Goal: Task Accomplishment & Management: Complete application form

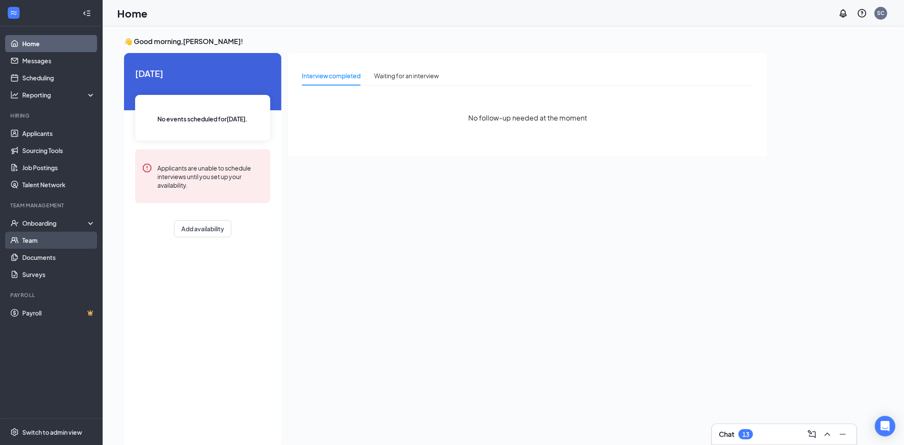
click at [36, 238] on link "Team" at bounding box center [58, 240] width 73 height 17
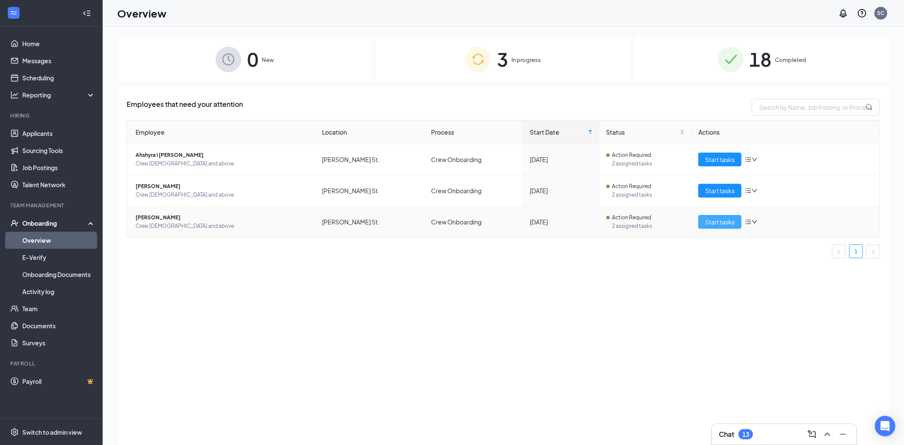
click at [712, 223] on span "Start tasks" at bounding box center [719, 221] width 29 height 9
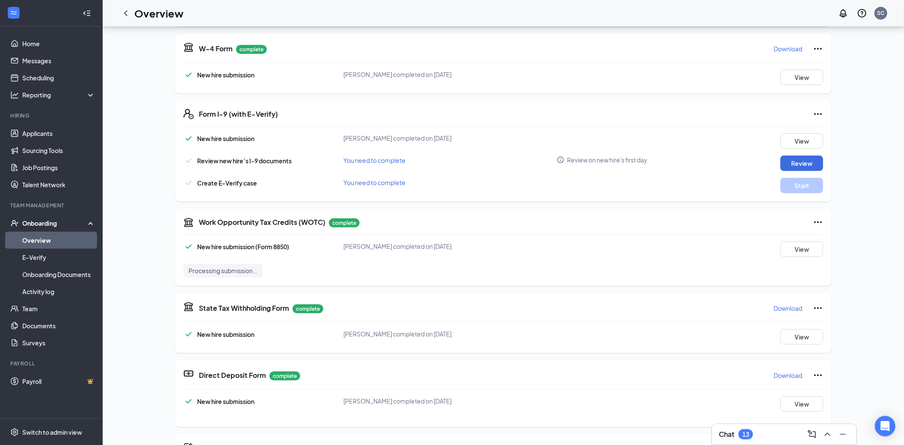
scroll to position [59, 0]
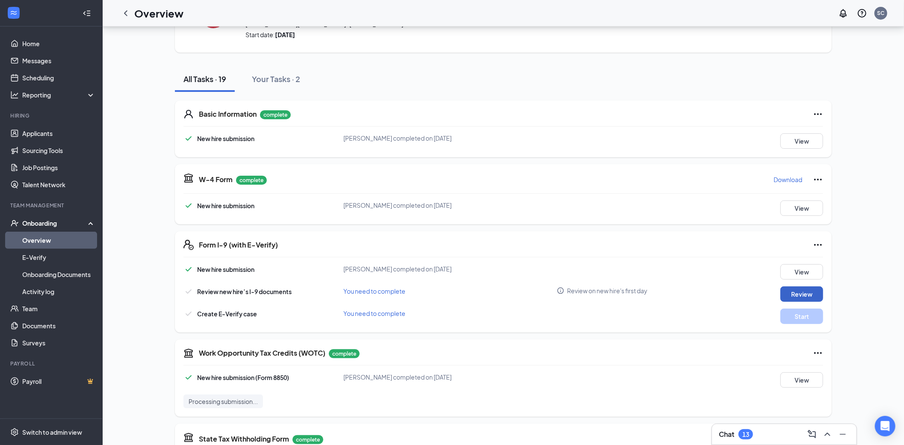
click at [796, 294] on button "Review" at bounding box center [801, 293] width 43 height 15
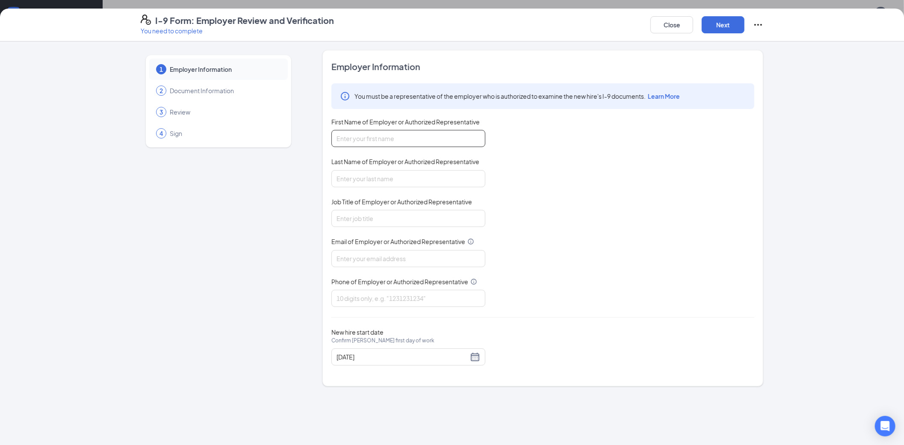
click at [358, 141] on input "First Name of Employer or Authorized Representative" at bounding box center [408, 138] width 154 height 17
type input "Stacy"
type input "c"
type input "Cleveland"
type input "g"
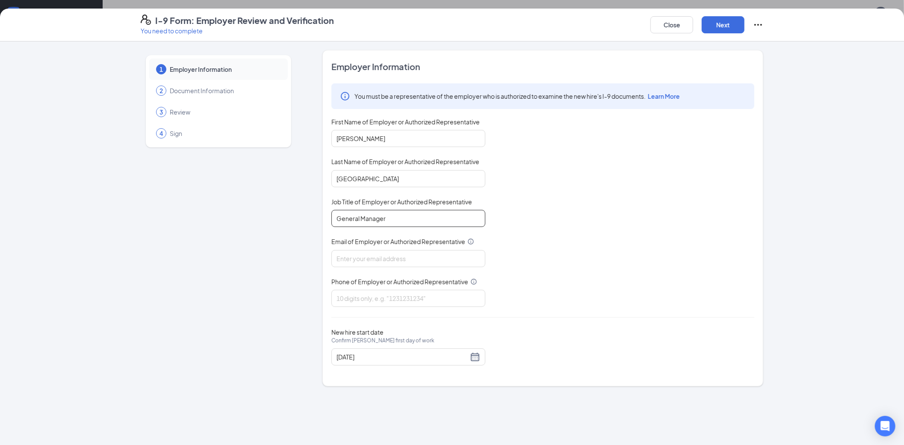
type input "General Manager"
type input "stacyc@wenalex.com"
type input "3184488585"
click at [477, 359] on div "09/22/2025" at bounding box center [408, 357] width 144 height 10
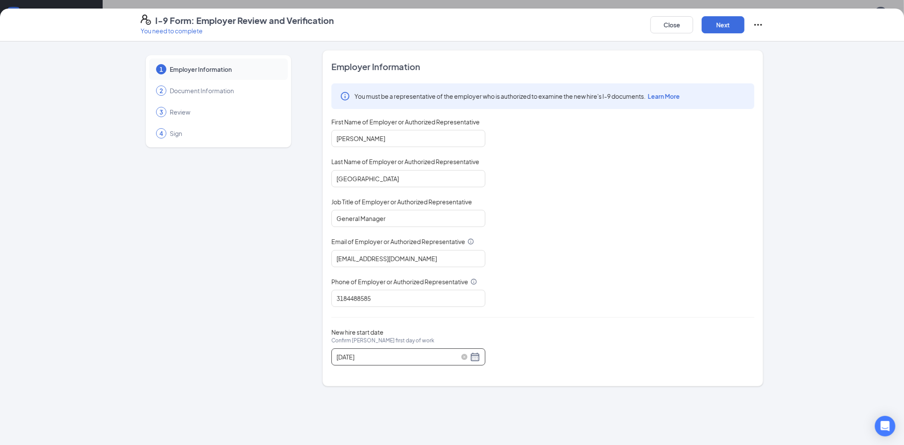
click at [473, 355] on div "09/22/2025" at bounding box center [408, 357] width 144 height 10
type input "09/17/2025"
click at [392, 431] on div "17" at bounding box center [390, 433] width 10 height 10
click at [724, 24] on button "Next" at bounding box center [722, 24] width 43 height 17
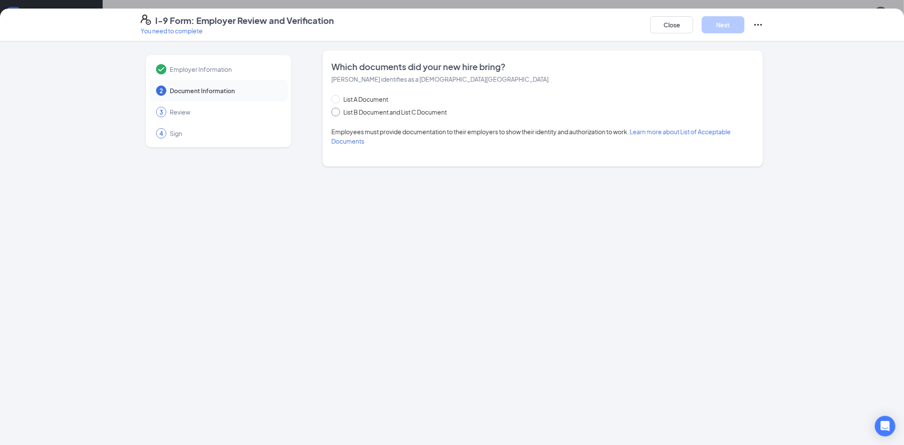
click at [335, 111] on input "List B Document and List C Document" at bounding box center [334, 111] width 6 height 6
radio input "true"
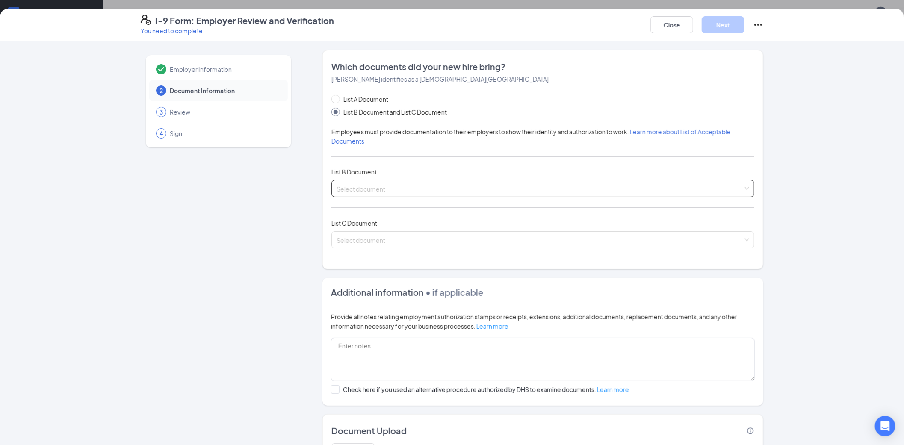
click at [338, 186] on input "search" at bounding box center [539, 186] width 407 height 13
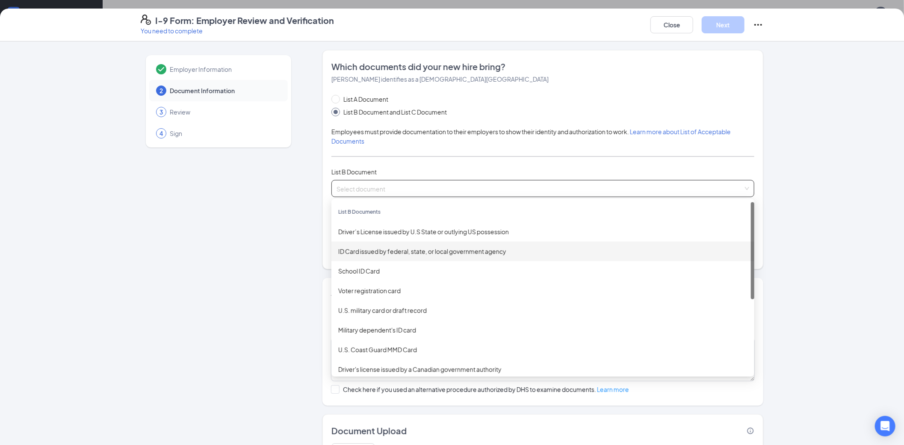
click at [341, 251] on div "ID Card issued by federal, state, or local government agency" at bounding box center [542, 251] width 409 height 9
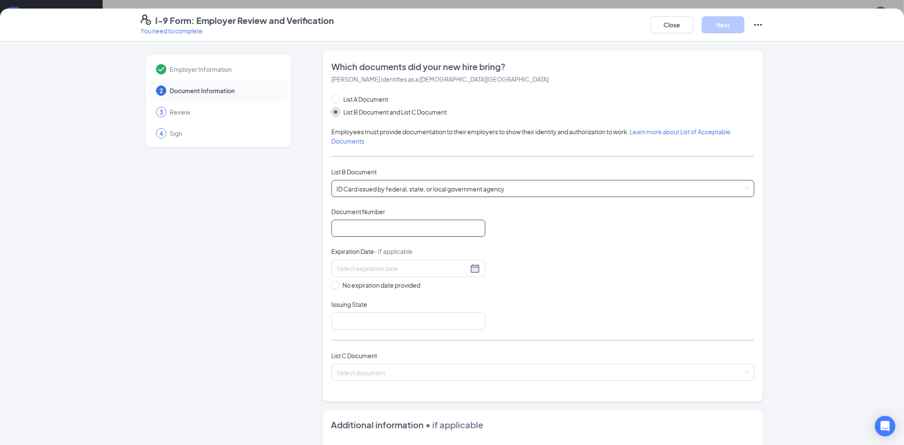
click at [355, 227] on input "Document Number" at bounding box center [408, 228] width 154 height 17
type input "010819120"
click at [474, 272] on div at bounding box center [408, 268] width 144 height 10
click at [393, 284] on button "2025" at bounding box center [394, 287] width 15 height 17
type input "09/15/2029"
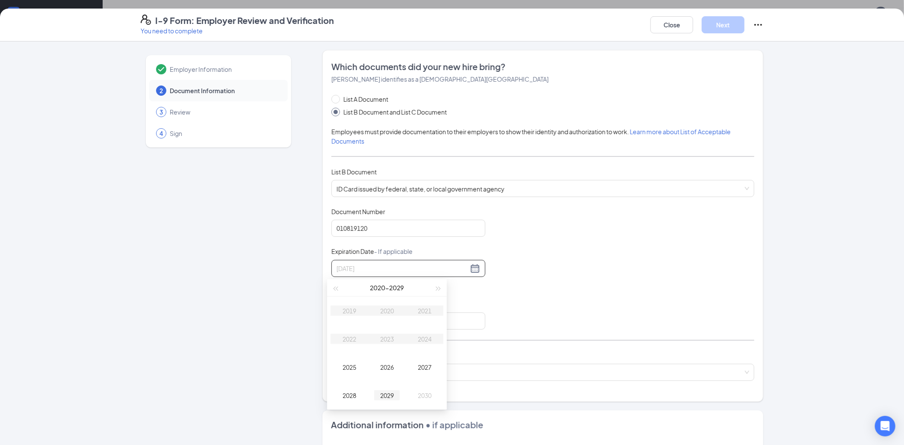
click at [384, 395] on div "2029" at bounding box center [387, 395] width 26 height 10
type input "08/28/2029"
click at [375, 288] on button "Sep" at bounding box center [378, 287] width 12 height 17
click at [390, 369] on div "Aug" at bounding box center [387, 367] width 26 height 10
type input "08/17/2029"
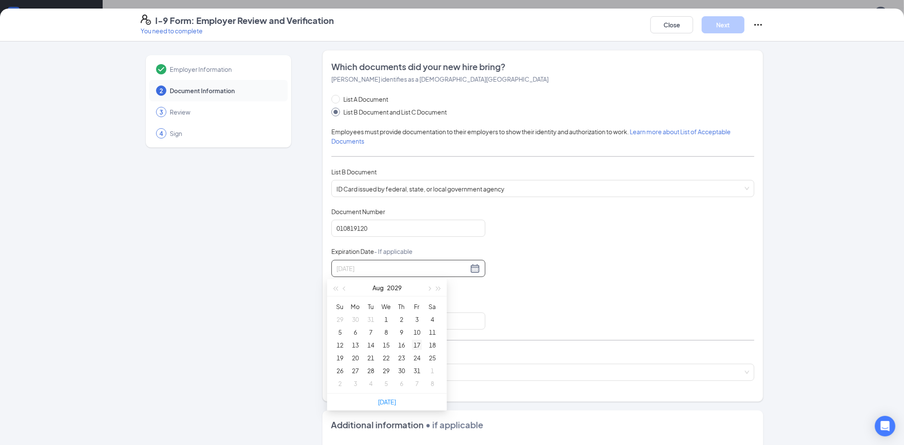
click at [417, 345] on div "17" at bounding box center [417, 345] width 10 height 10
click at [401, 325] on input "Issuing State" at bounding box center [408, 320] width 154 height 17
type input "Louisiana"
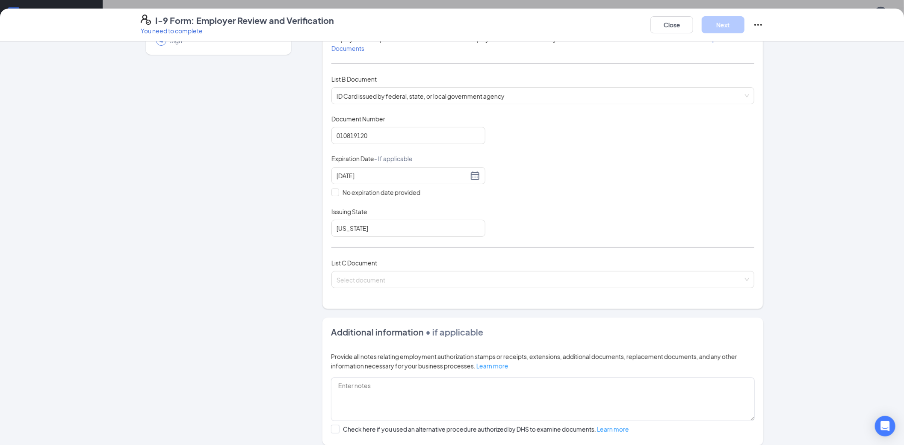
scroll to position [96, 0]
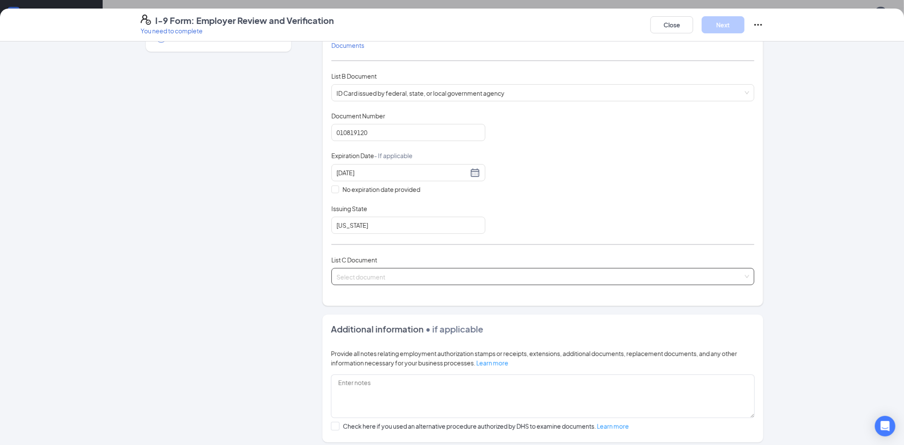
click at [385, 271] on input "search" at bounding box center [539, 274] width 407 height 13
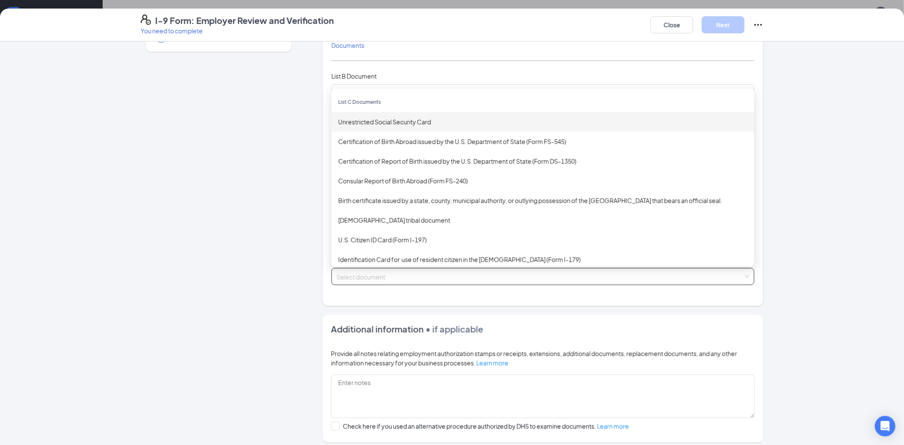
click at [365, 123] on div "Unrestricted Social Security Card" at bounding box center [542, 121] width 409 height 9
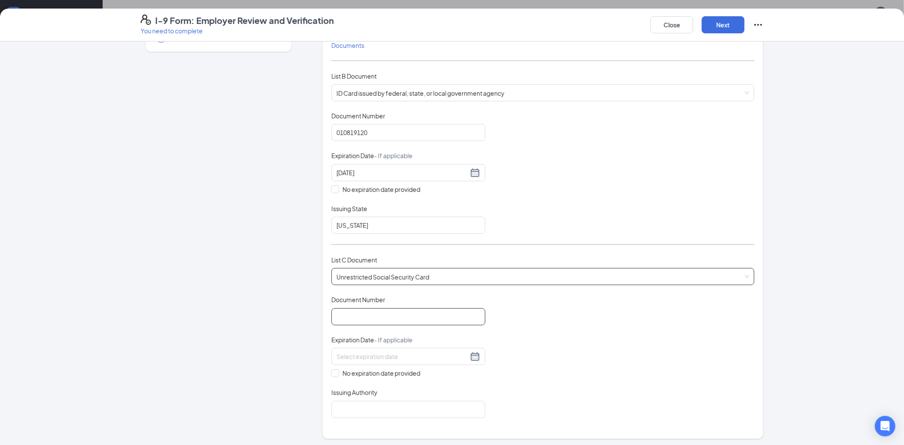
click at [335, 315] on input "Document Number" at bounding box center [408, 316] width 154 height 17
type input "436893940"
click at [472, 356] on div at bounding box center [408, 356] width 144 height 10
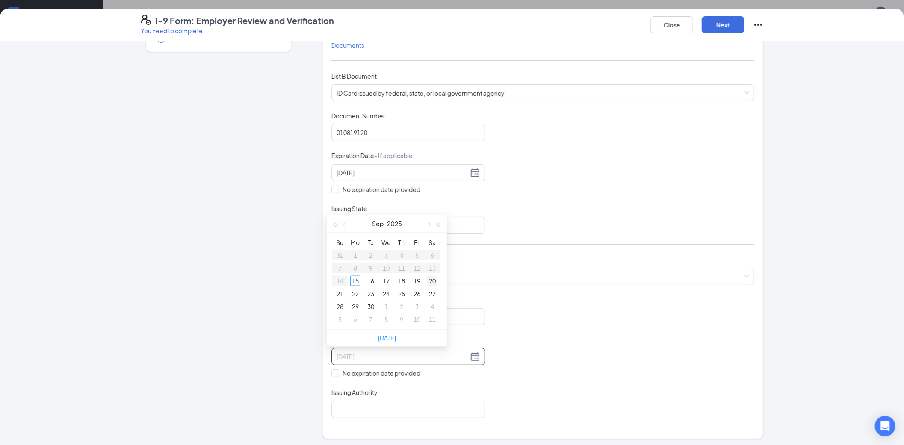
type input "09/20/2025"
type input "10/09/2025"
click at [331, 372] on input "No expiration date provided" at bounding box center [334, 372] width 6 height 6
checkbox input "true"
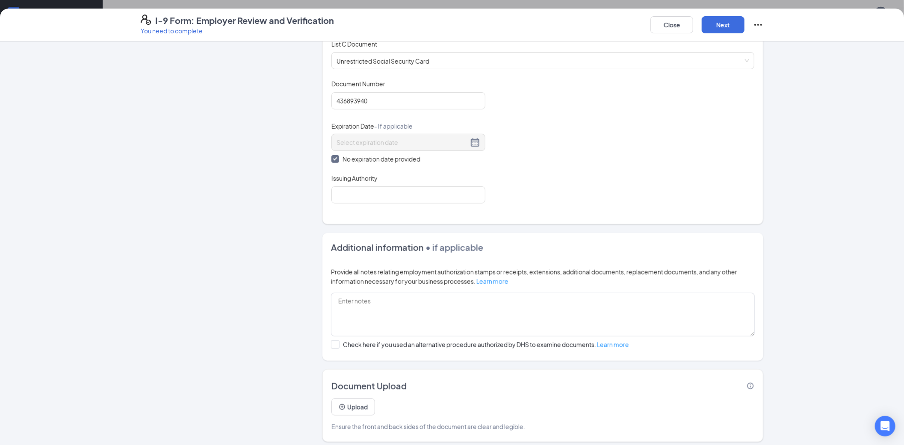
scroll to position [318, 0]
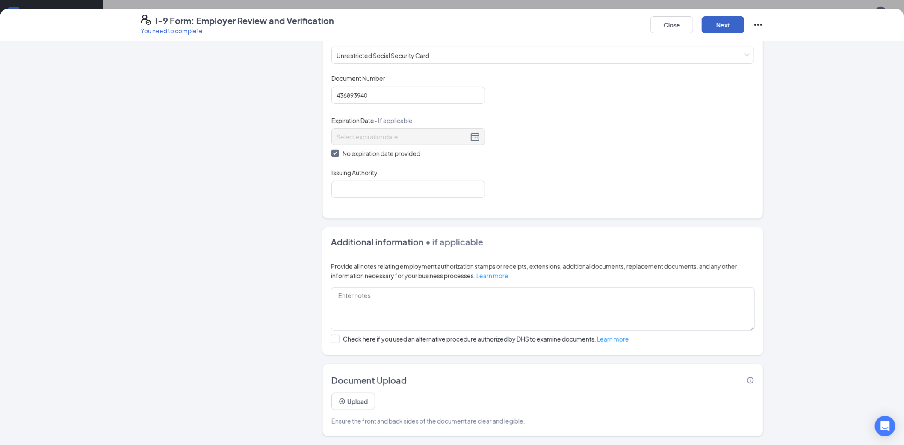
click at [733, 21] on button "Next" at bounding box center [722, 24] width 43 height 17
click at [413, 192] on input "Issuing Authority" at bounding box center [408, 189] width 154 height 17
type input "Social Security Administration"
click at [722, 24] on button "Next" at bounding box center [722, 24] width 43 height 17
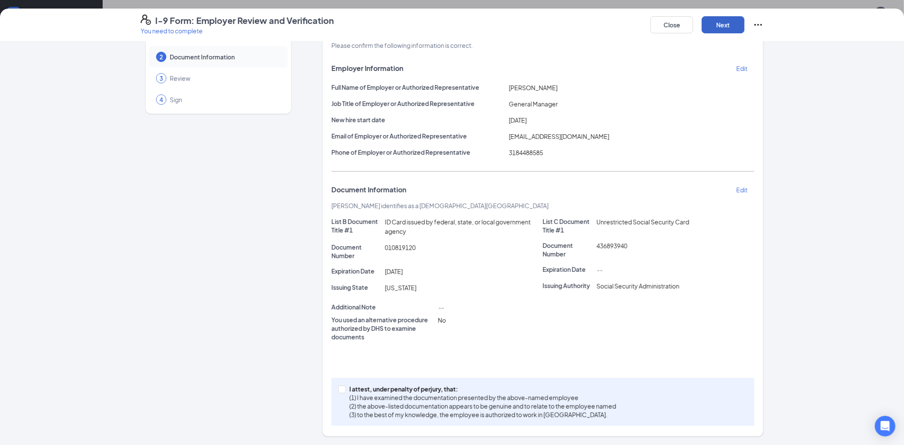
scroll to position [33, 0]
click at [338, 388] on input "I attest, under penalty of perjury, that: (1) I have examined the documentation…" at bounding box center [341, 389] width 6 height 6
checkbox input "true"
click at [738, 22] on button "Next" at bounding box center [722, 24] width 43 height 17
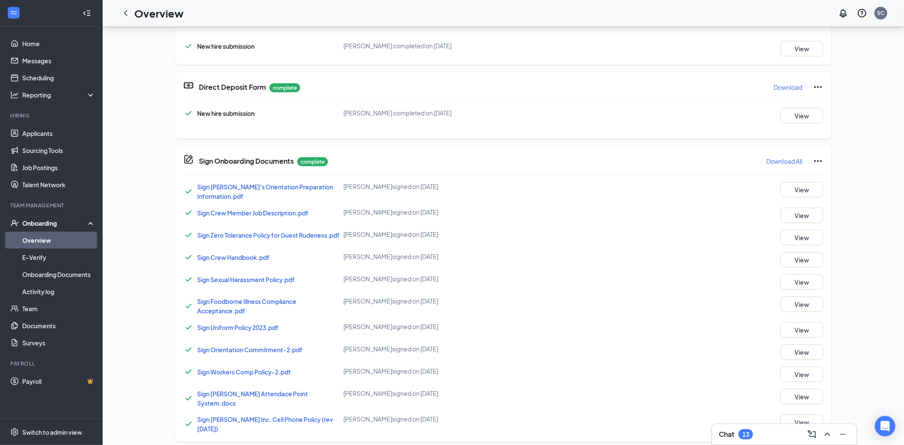
scroll to position [130, 0]
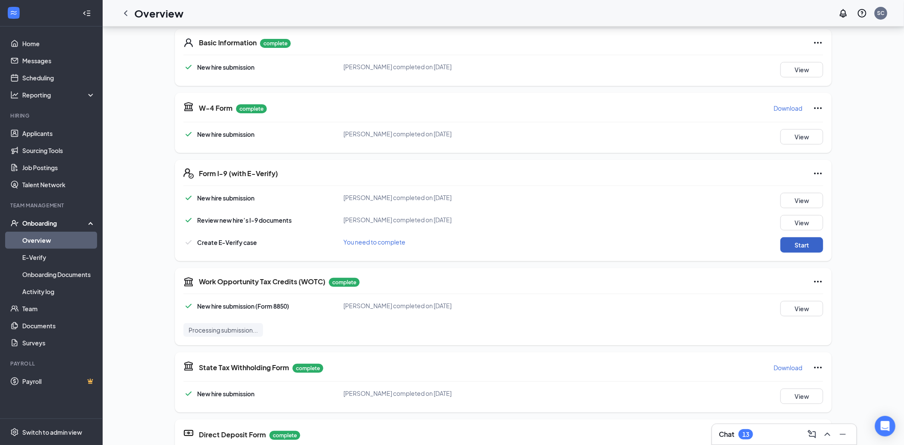
click at [803, 245] on button "Start" at bounding box center [801, 244] width 43 height 15
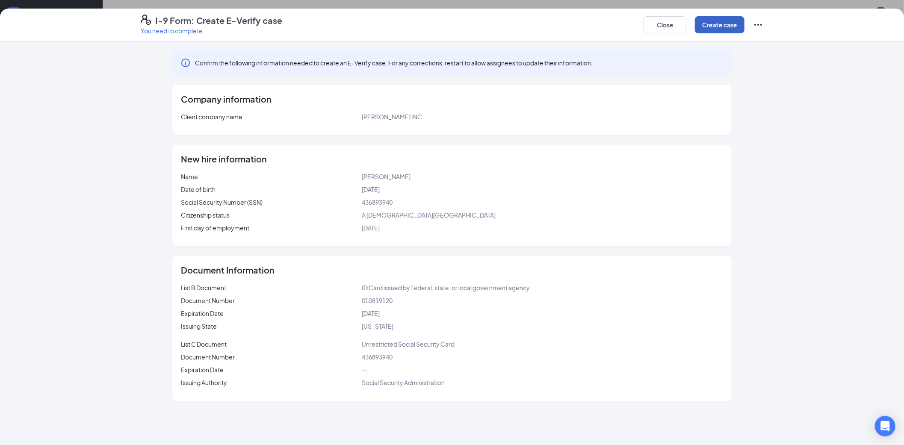
click at [715, 23] on button "Create case" at bounding box center [720, 24] width 50 height 17
